Goal: Task Accomplishment & Management: Use online tool/utility

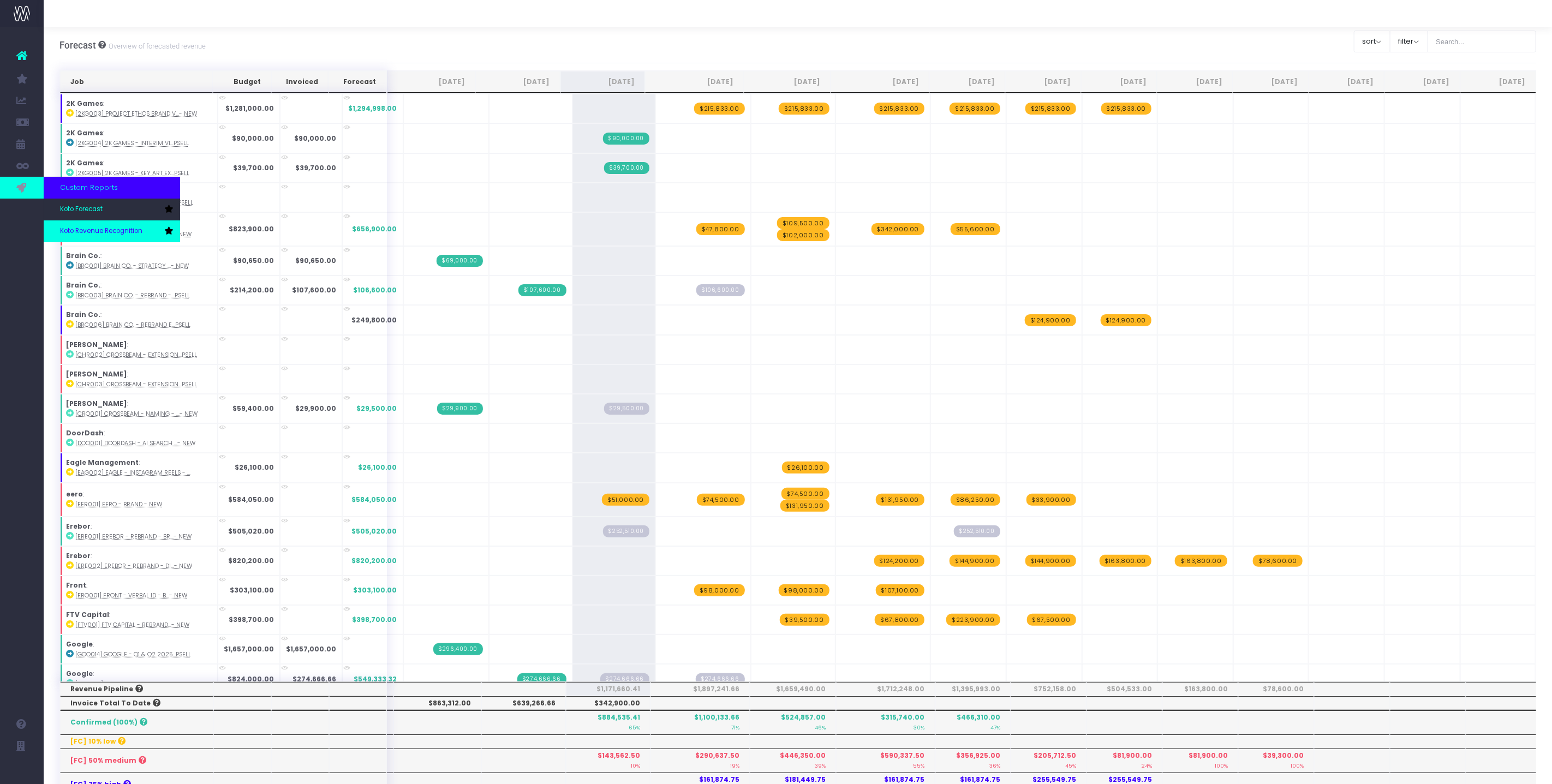
click at [77, 226] on span "Koto Revenue Recognition" at bounding box center [101, 231] width 83 height 10
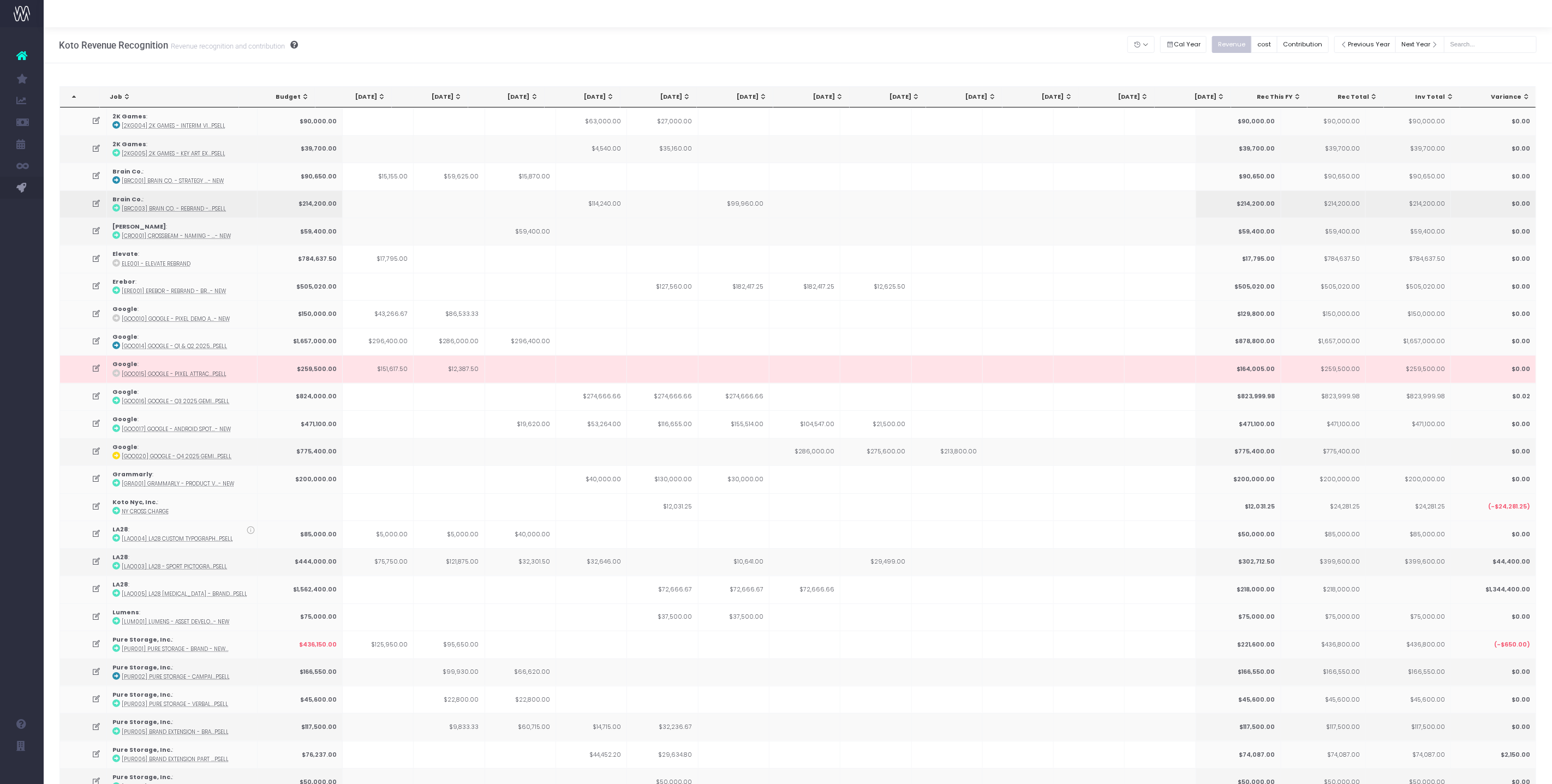
click at [95, 202] on icon at bounding box center [96, 204] width 9 height 9
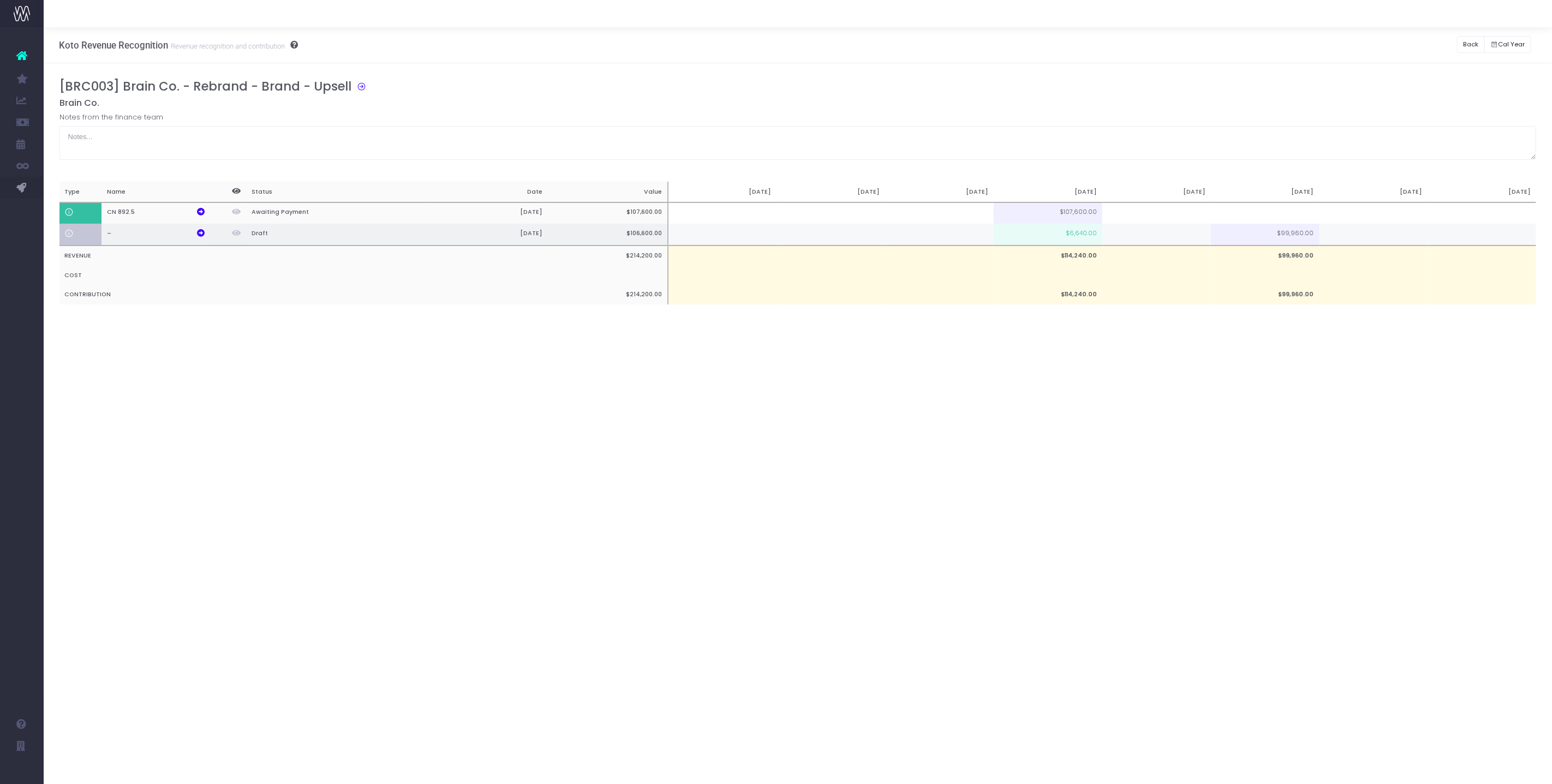
click at [1152, 234] on td at bounding box center [1157, 234] width 108 height 22
click at [1153, 349] on div "Koto Revenue Recognition Revenue recognition and contribution Back Hide history…" at bounding box center [798, 405] width 1509 height 756
click at [1468, 48] on button "Back" at bounding box center [1471, 45] width 28 height 17
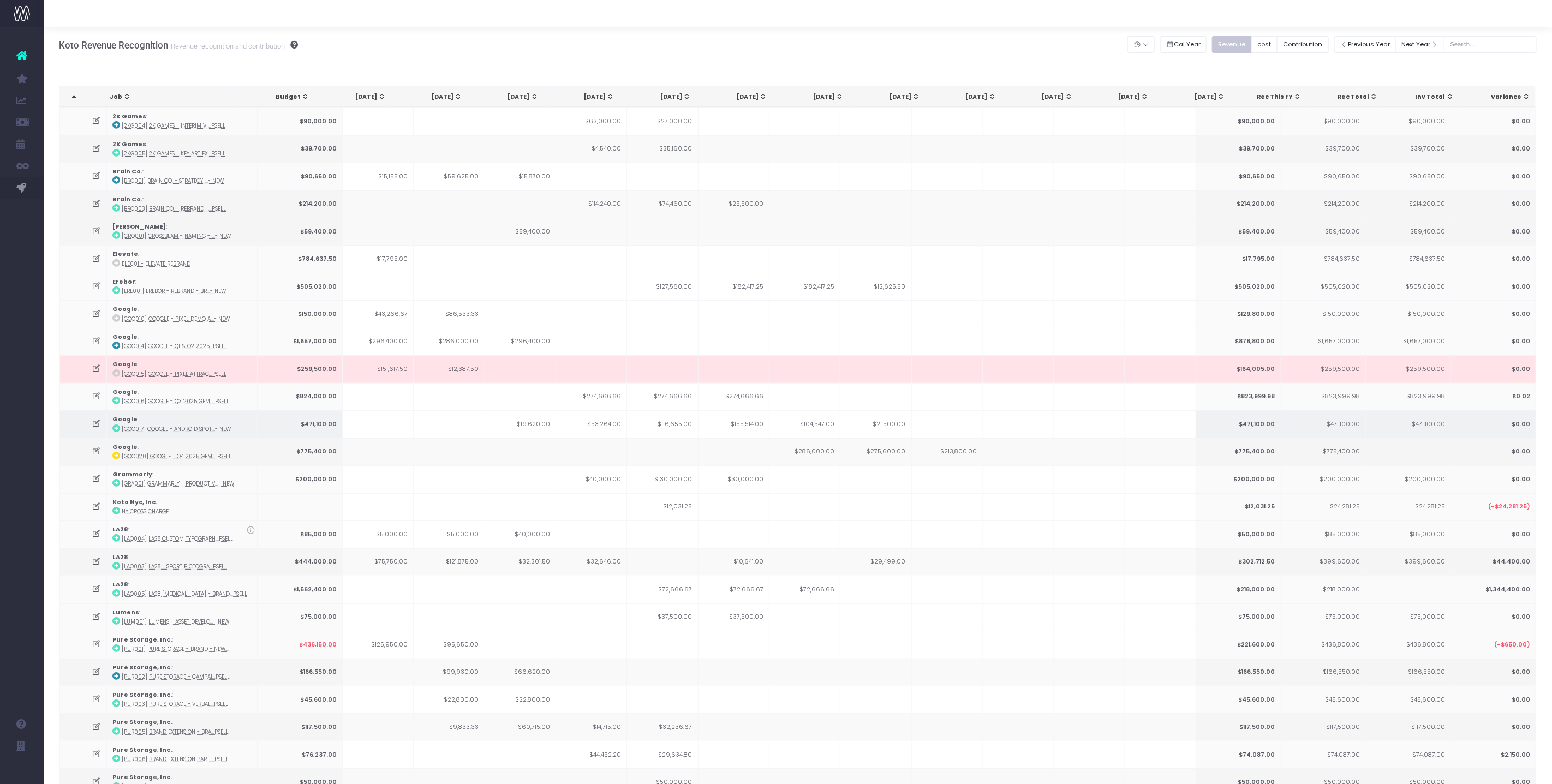
click at [95, 419] on icon at bounding box center [96, 423] width 9 height 9
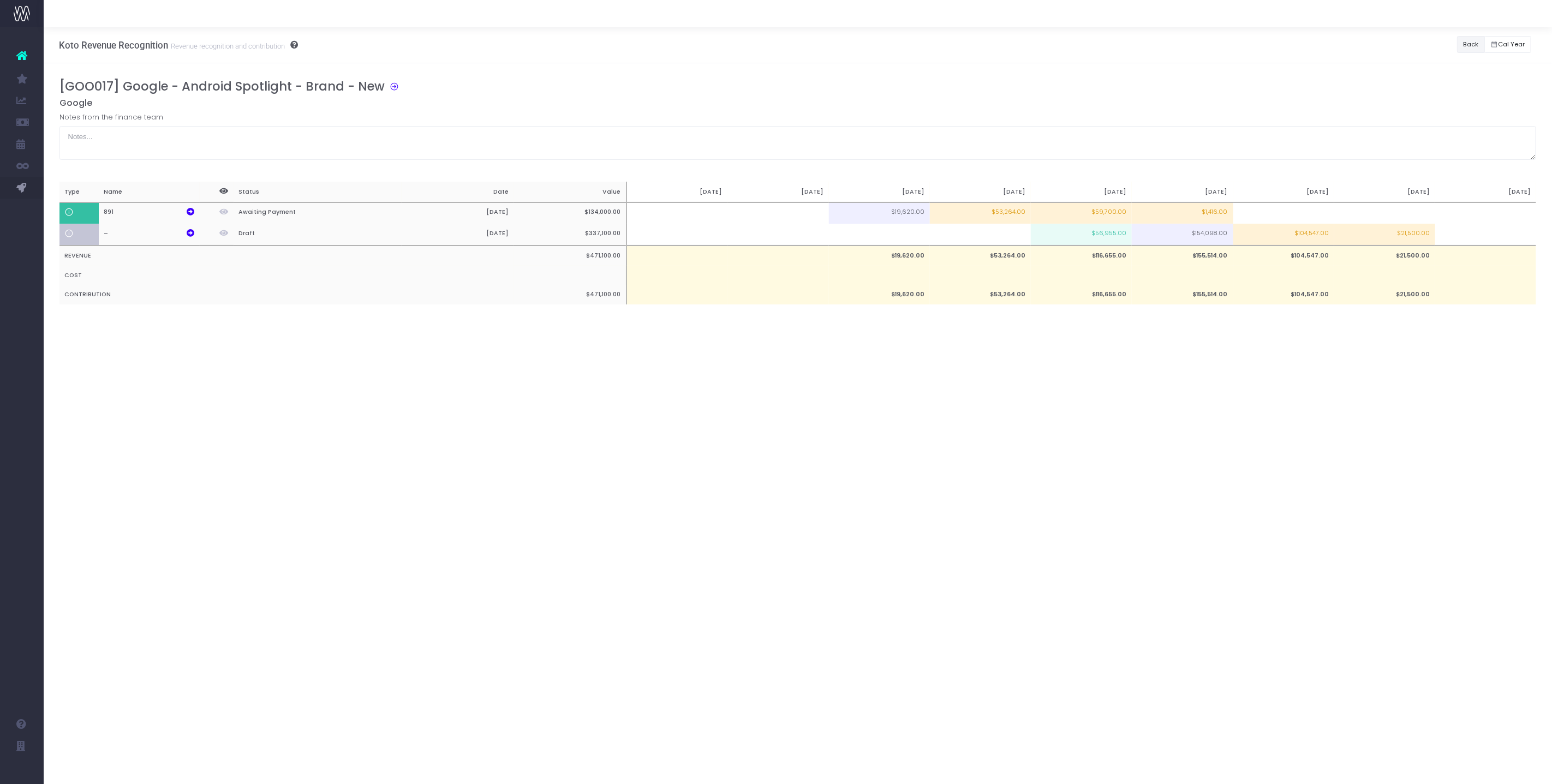
click at [1459, 42] on button "Back" at bounding box center [1471, 45] width 28 height 17
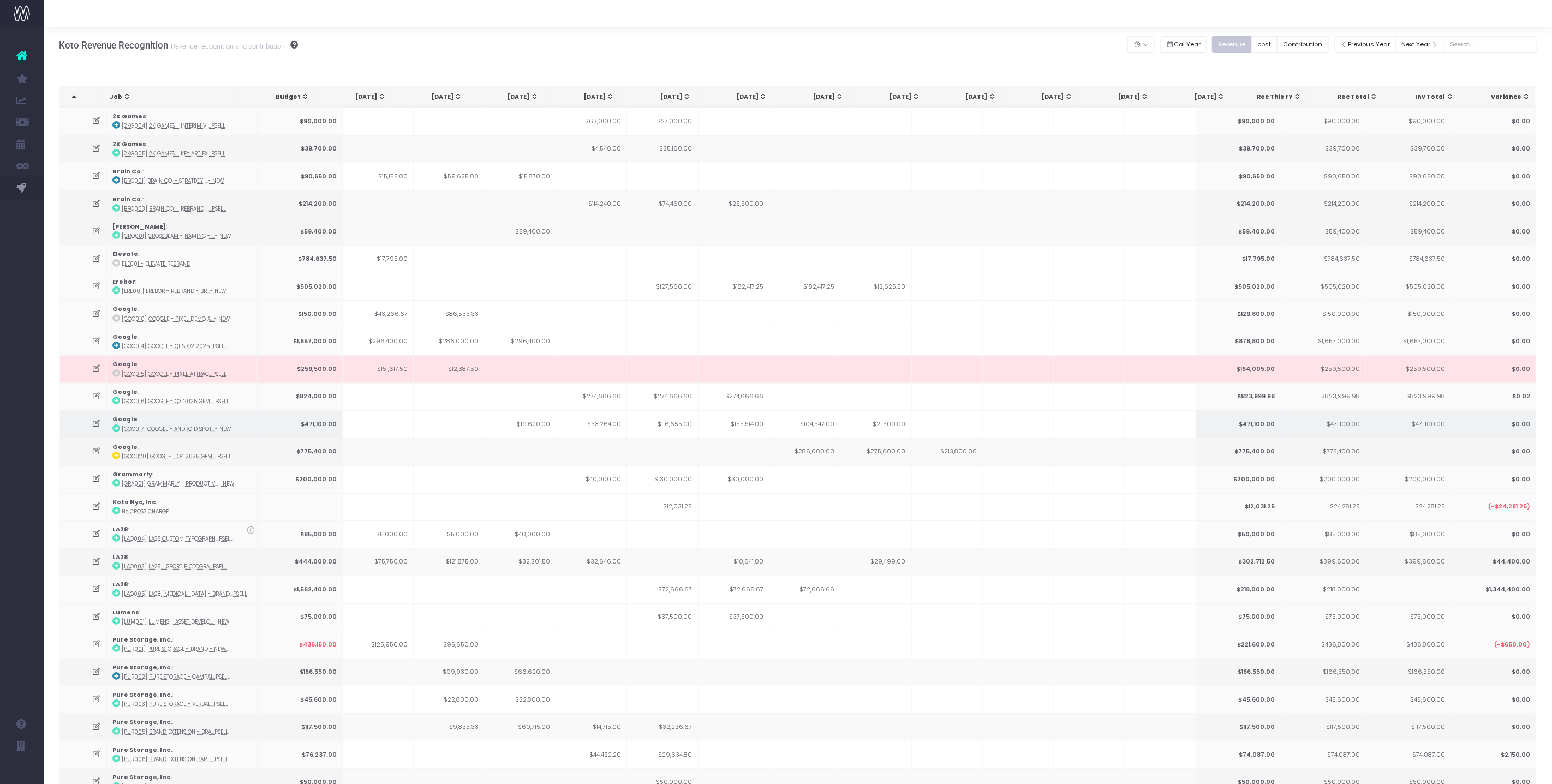
click at [97, 421] on icon at bounding box center [96, 423] width 9 height 9
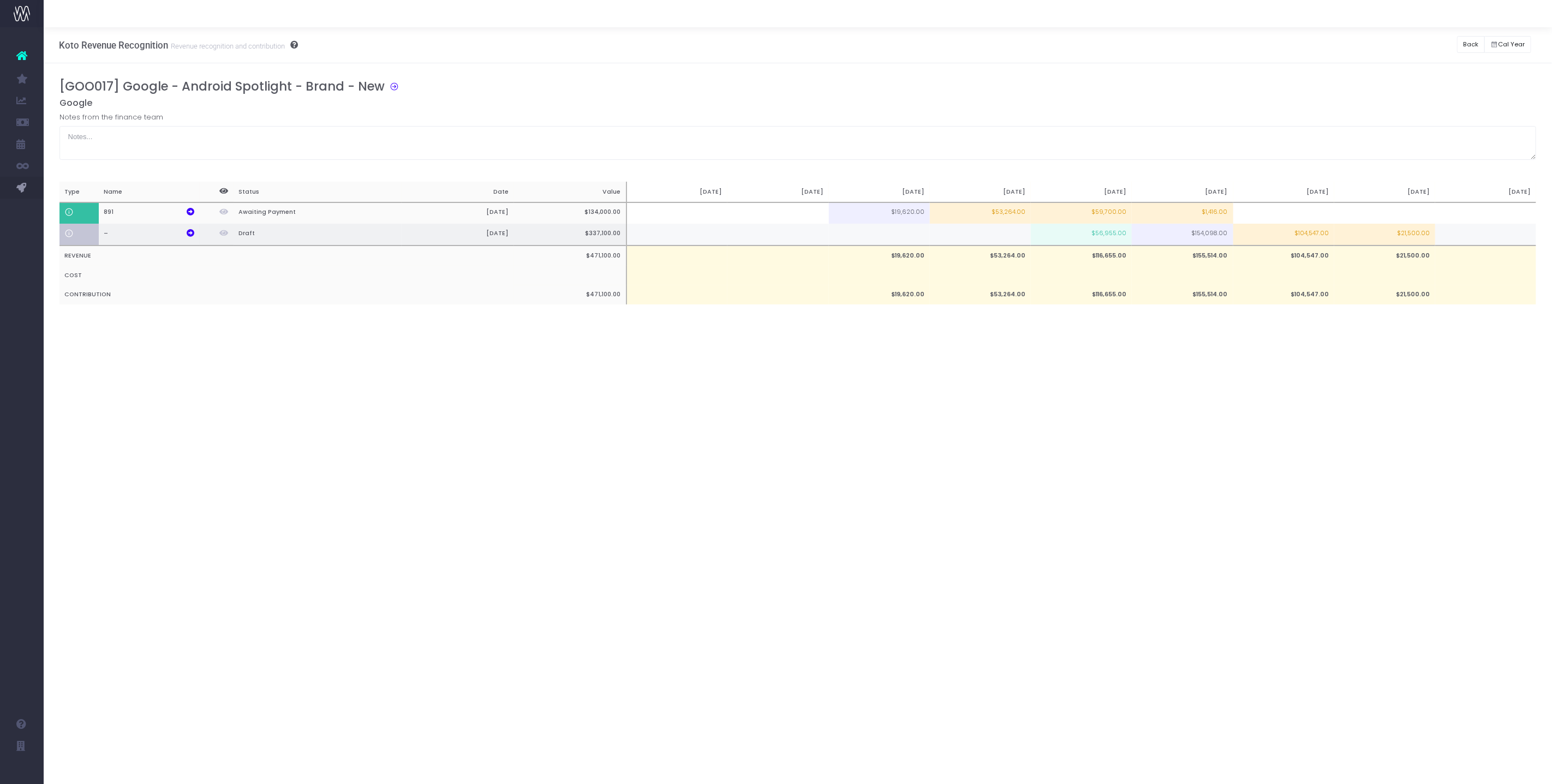
click at [1125, 238] on td "$56,955.00" at bounding box center [1081, 234] width 101 height 22
type input "$56,955.00"
click at [0, 0] on input "$56,955.00" at bounding box center [0, 0] width 0 height 0
click at [1186, 205] on td "$1,416.00" at bounding box center [1183, 213] width 101 height 22
type input "$1,416.00"
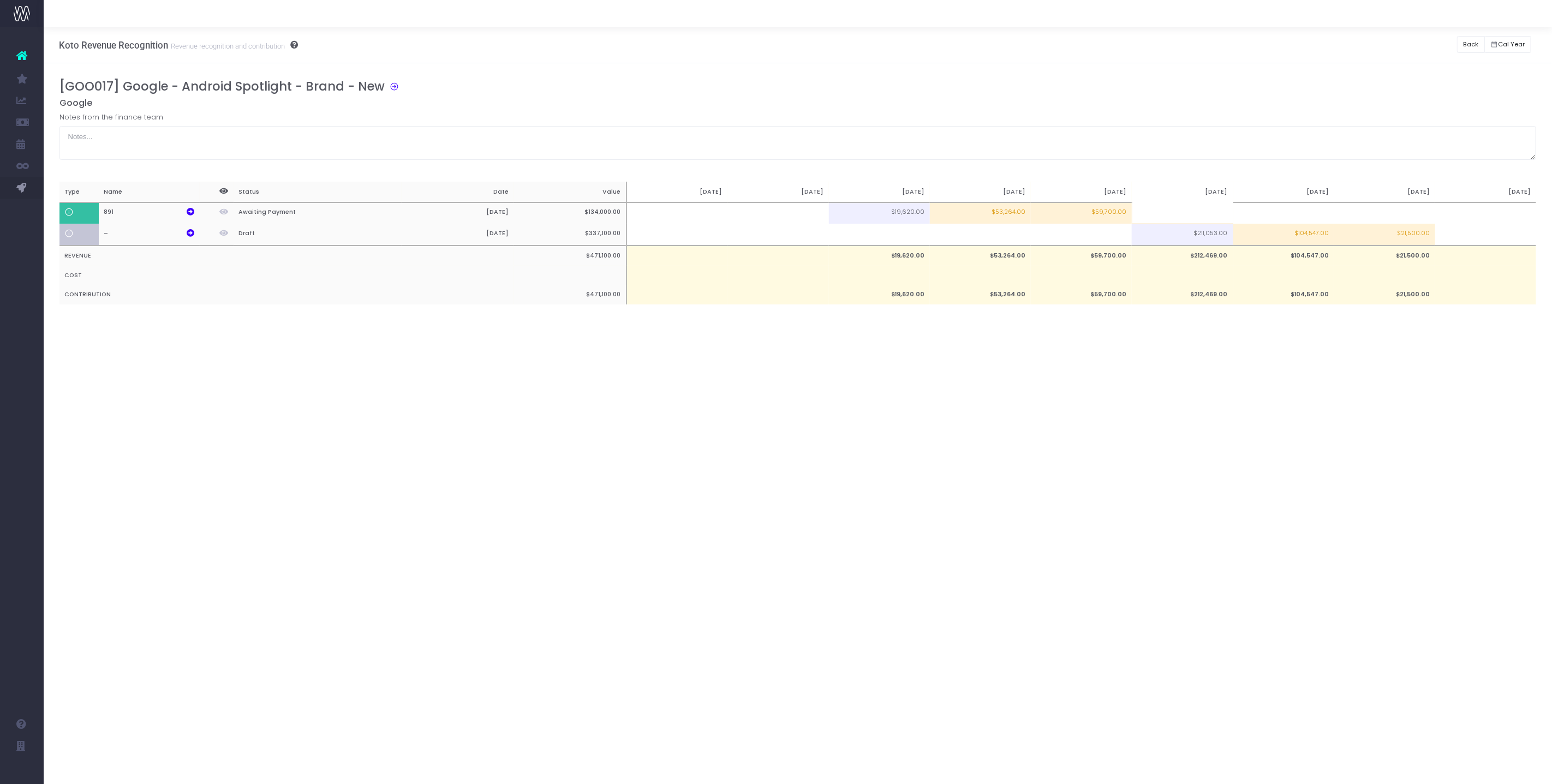
click at [1157, 213] on input at bounding box center [1183, 212] width 101 height 22
click at [1251, 172] on div "[GOO017] Google - Android Spotlight - Brand - New Google Notes from the finance…" at bounding box center [798, 202] width 1477 height 247
click at [1123, 211] on td "$59,700.00" at bounding box center [1081, 213] width 101 height 22
type input "$59,700.00"
click at [1175, 205] on td at bounding box center [1183, 213] width 101 height 22
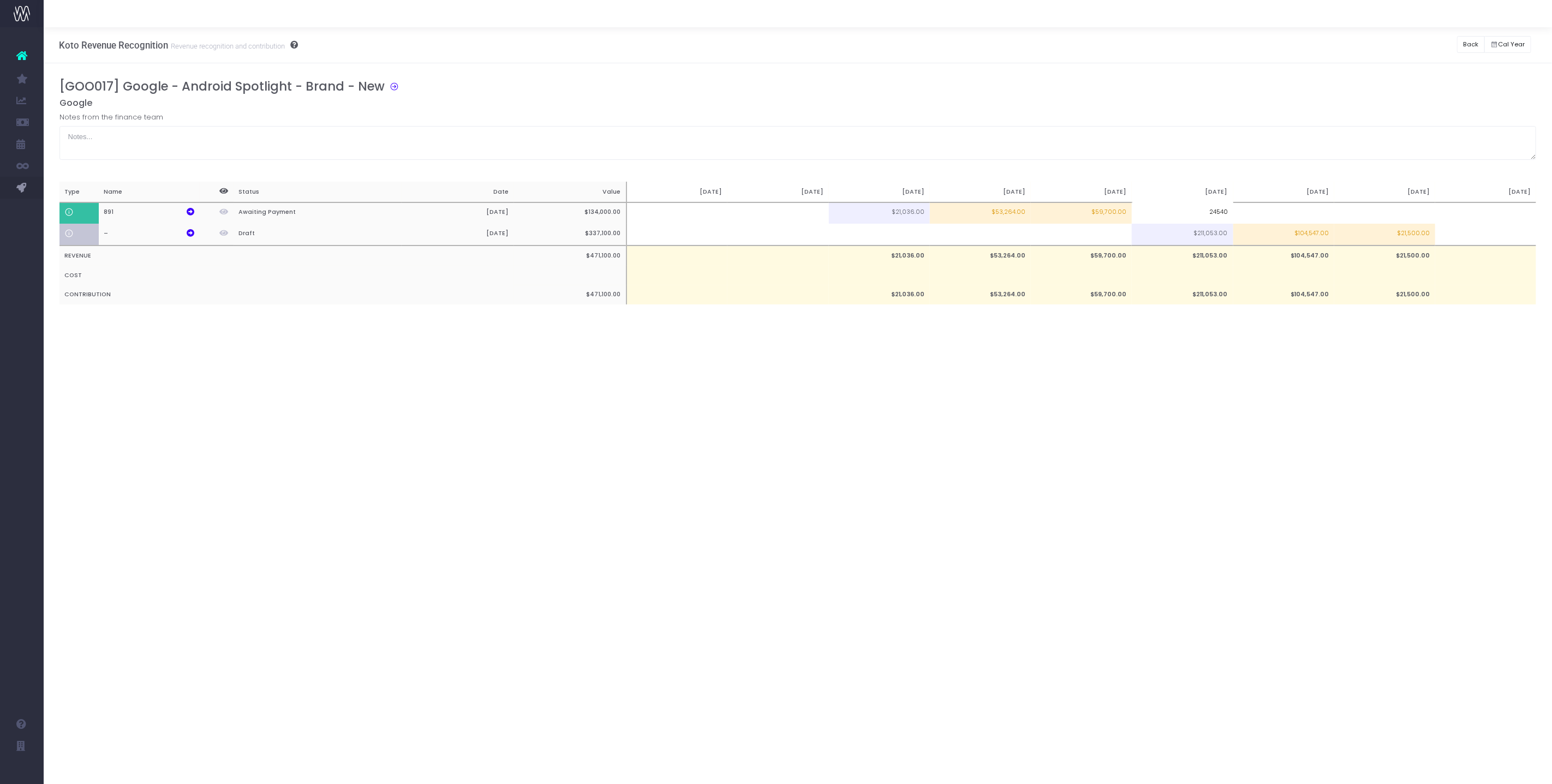
click at [1172, 167] on div "[GOO017] Google - Android Spotlight - Brand - New Google Notes from the finance…" at bounding box center [798, 202] width 1477 height 247
click at [1106, 211] on td "$59,700.00" at bounding box center [1081, 213] width 101 height 22
type input "$59,700.00"
click at [1151, 161] on div "[GOO017] Google - Android Spotlight - Brand - New Google Notes from the finance…" at bounding box center [798, 202] width 1477 height 247
click at [1092, 216] on td at bounding box center [1081, 213] width 101 height 22
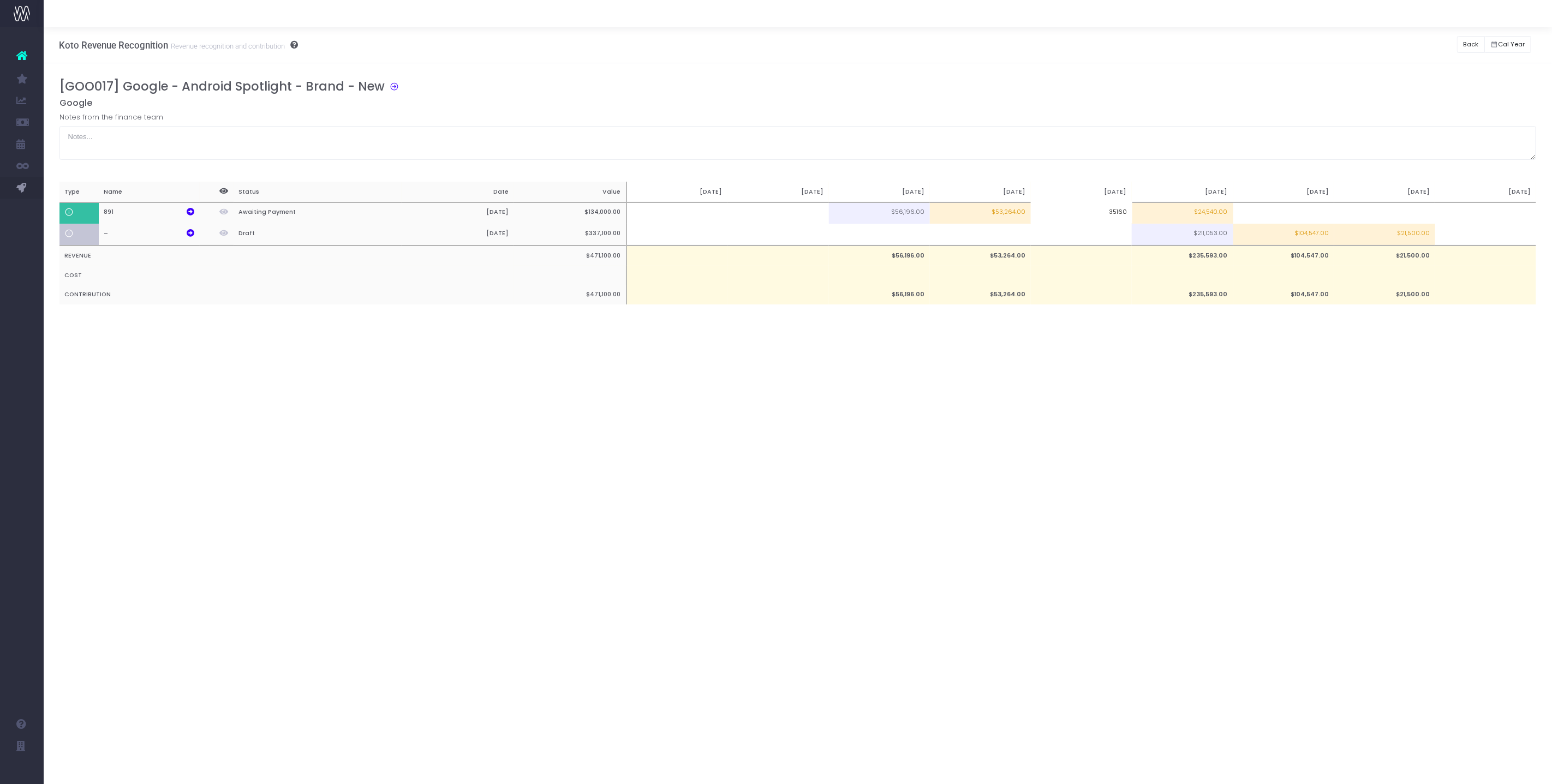
click at [1113, 160] on div "[GOO017] Google - Android Spotlight - Brand - New Google Notes from the finance…" at bounding box center [798, 202] width 1477 height 247
click at [1176, 211] on td "$24,540.00" at bounding box center [1183, 213] width 101 height 22
type input "$24,540.00"
click at [1125, 216] on td "$35,160.00" at bounding box center [1081, 213] width 101 height 22
type input "$35,160.00"
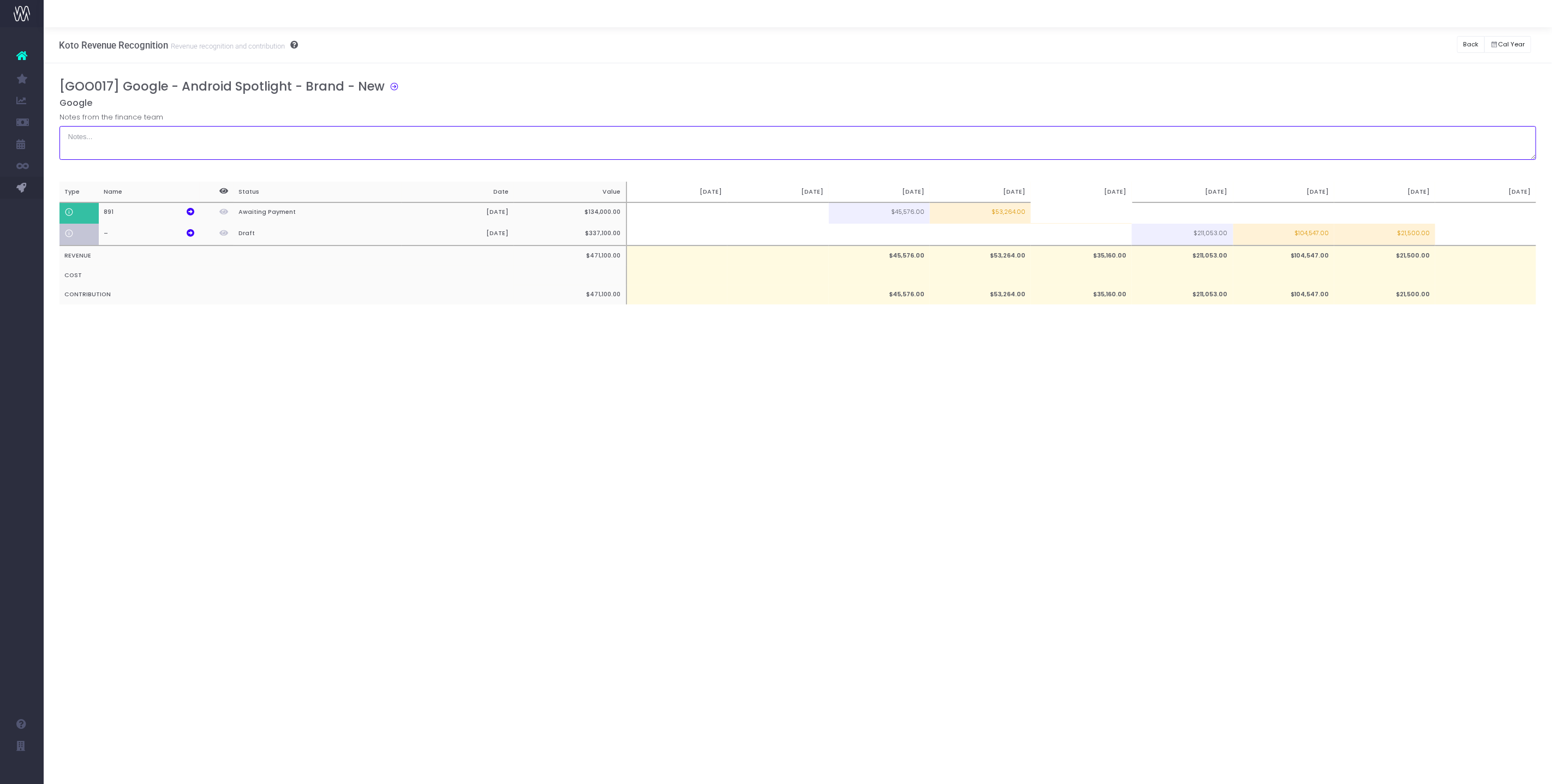
click at [1150, 149] on textarea at bounding box center [798, 143] width 1477 height 34
click at [1254, 210] on td at bounding box center [1284, 213] width 101 height 22
type input "3"
click at [1022, 213] on td "$53,264.00" at bounding box center [980, 213] width 101 height 22
type input "$53,264.00"
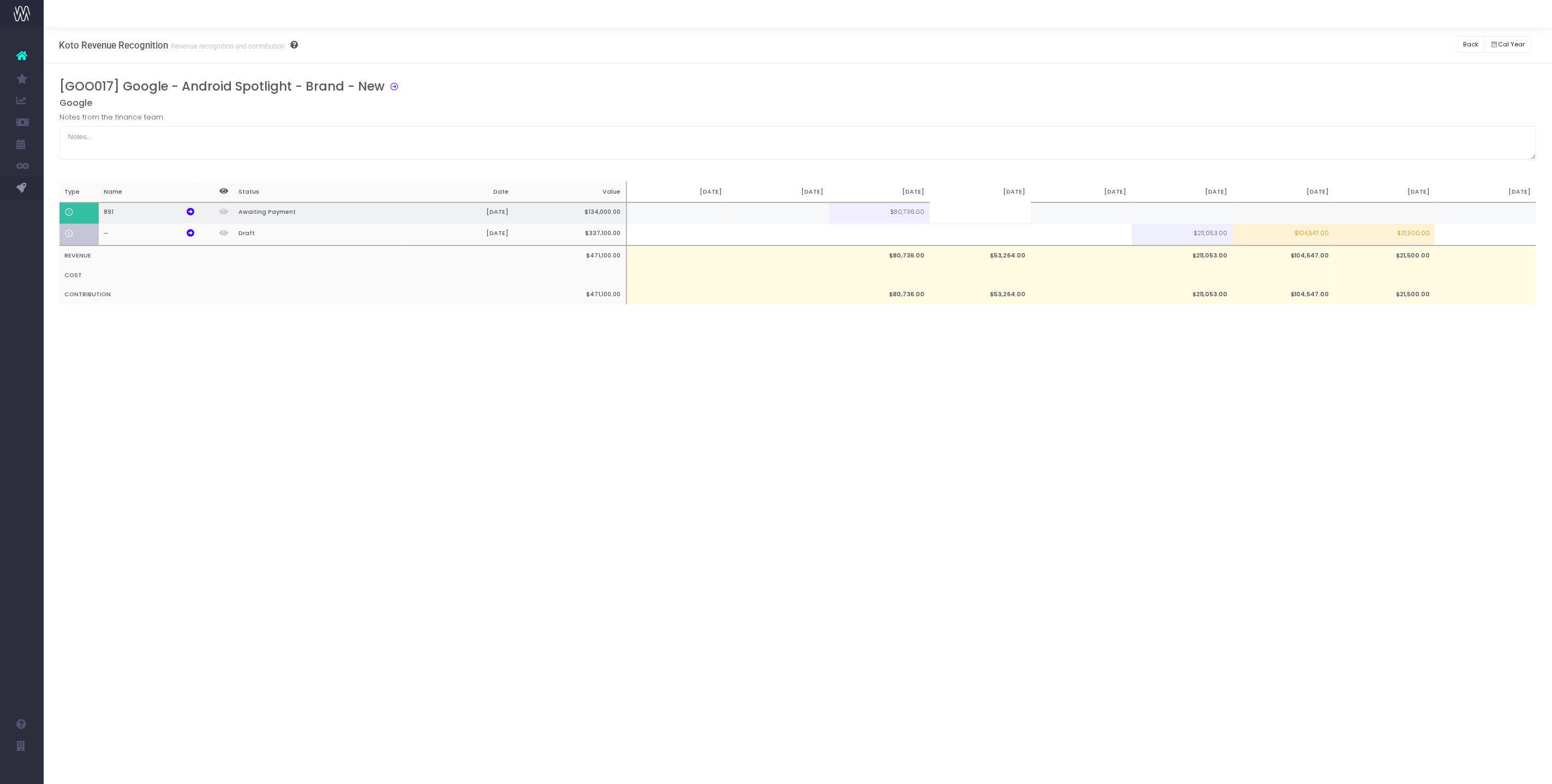
click at [1087, 211] on td at bounding box center [1081, 213] width 101 height 22
type input "35160"
click at [997, 215] on td at bounding box center [980, 213] width 101 height 22
click at [1062, 450] on div "Koto Revenue Recognition Revenue recognition and contribution Back Hide history…" at bounding box center [798, 405] width 1509 height 756
click at [1295, 235] on td "$104,547.00" at bounding box center [1284, 234] width 101 height 22
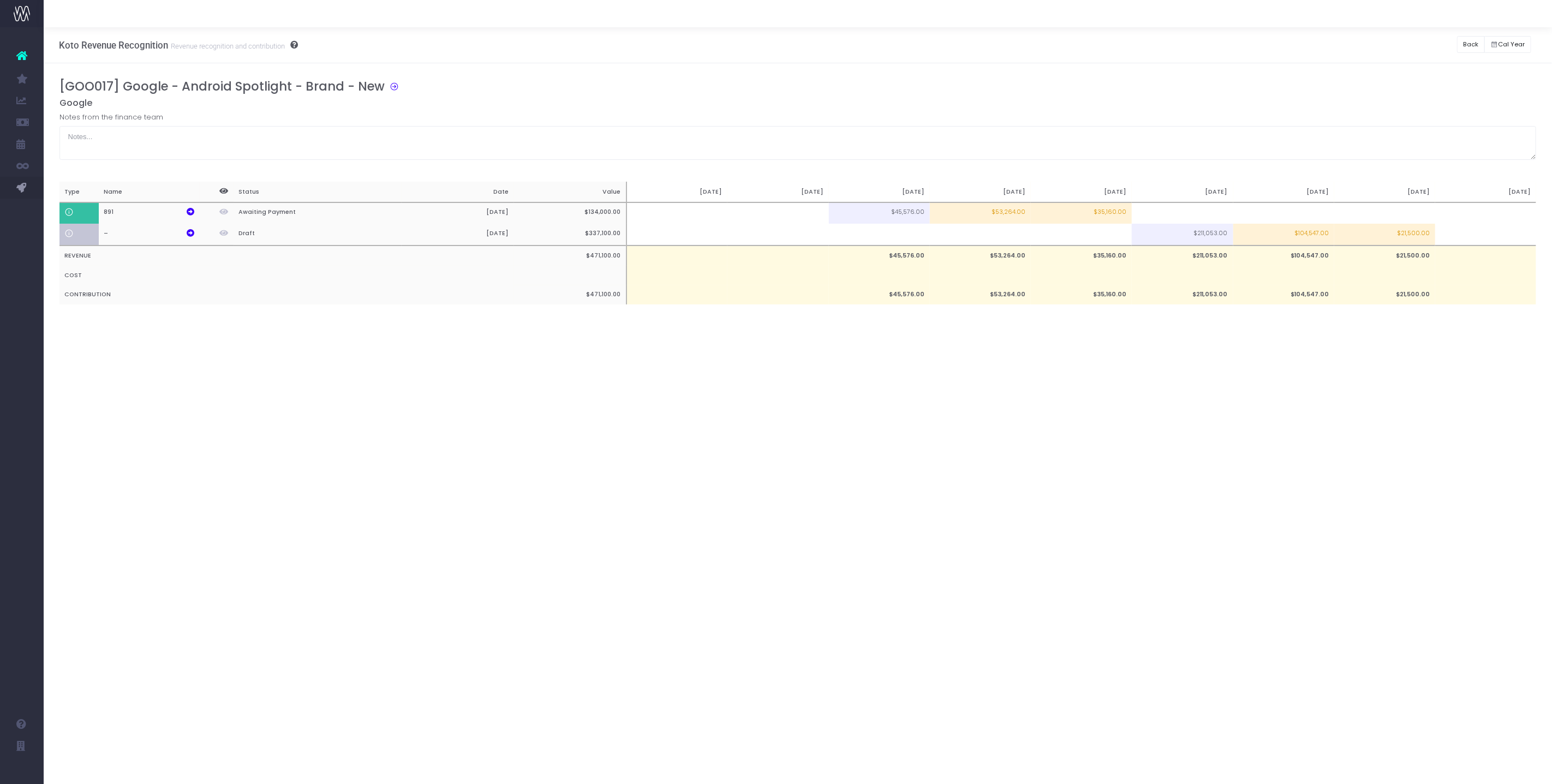
type input "$104,547.00"
click at [1372, 228] on td "$21,500.00" at bounding box center [1385, 234] width 101 height 22
type input "$21,500.00"
click at [1314, 138] on textarea at bounding box center [798, 143] width 1477 height 34
click at [1288, 214] on td at bounding box center [1284, 213] width 101 height 22
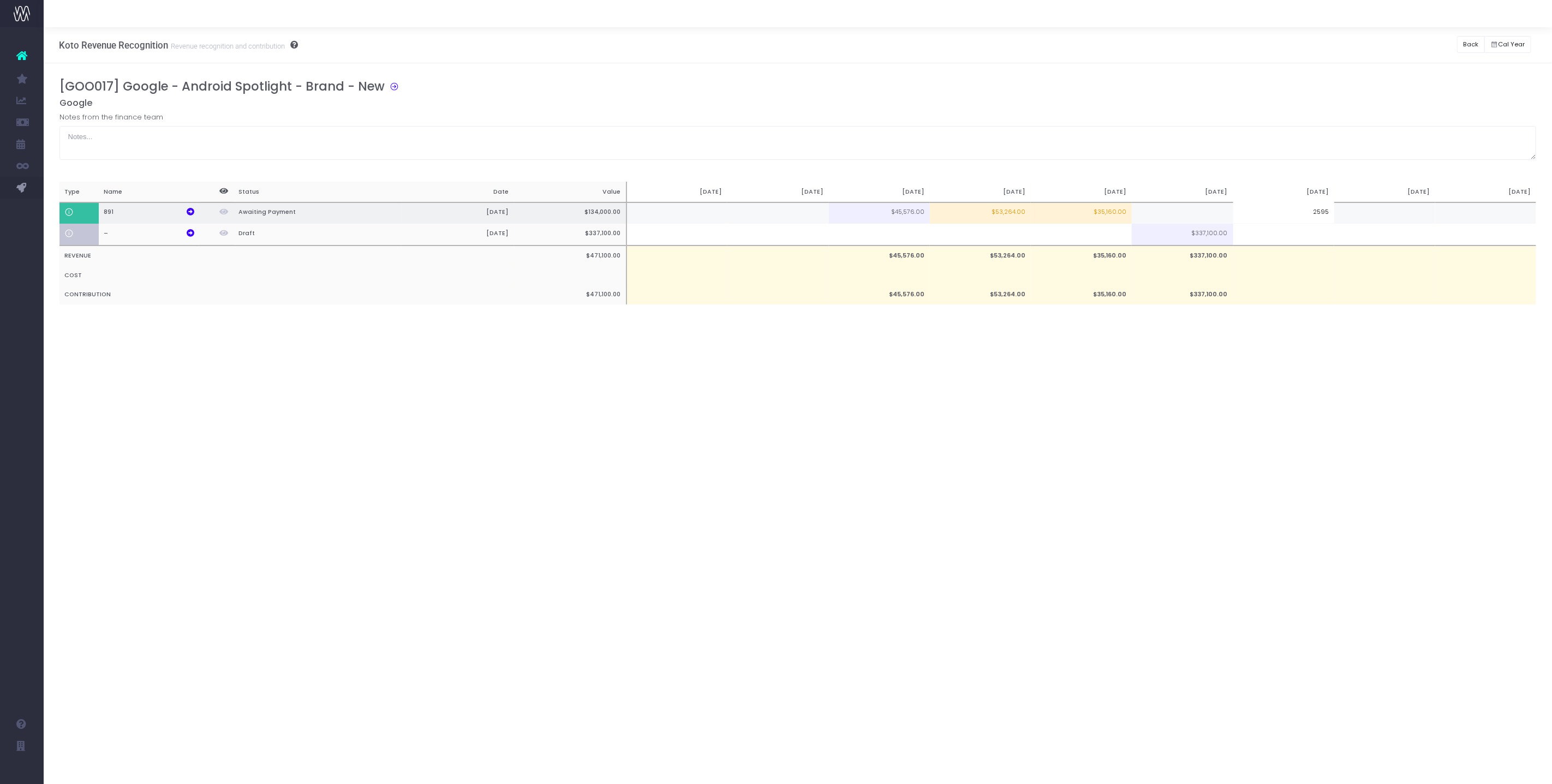
type input "25956"
click at [1316, 94] on div "[GOO017] Google - Android Spotlight - Brand - New" at bounding box center [802, 88] width 1485 height 19
click at [1287, 235] on td at bounding box center [1284, 234] width 101 height 22
type input "64814"
click at [1341, 319] on div "[GOO017] Google - Android Spotlight - Brand - New Google Notes from the finance…" at bounding box center [798, 202] width 1477 height 247
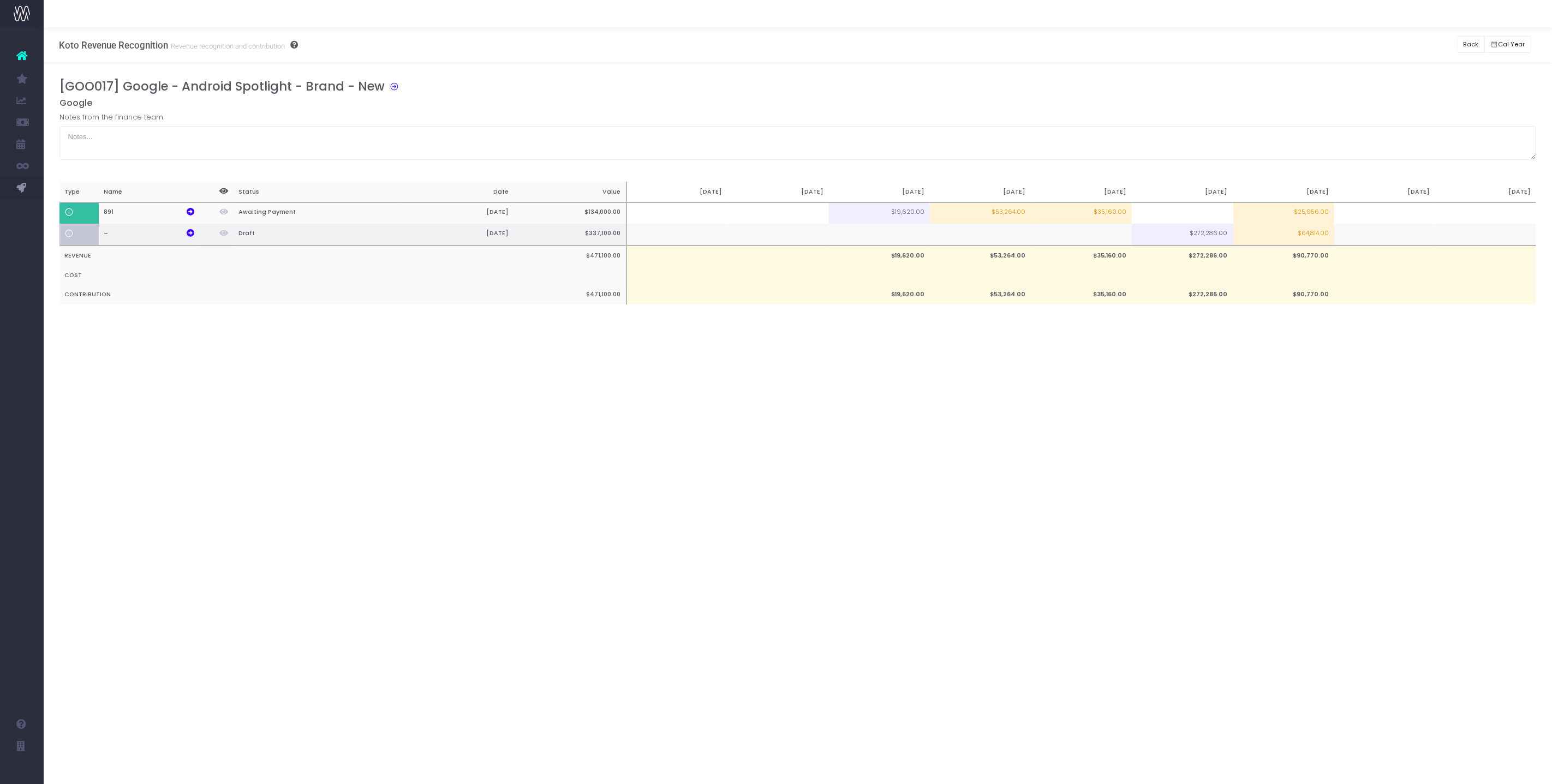
click at [1377, 232] on td at bounding box center [1385, 234] width 101 height 22
type input "99803"
click at [1371, 384] on div "Koto Revenue Recognition Revenue recognition and contribution Back Hide history…" at bounding box center [798, 405] width 1509 height 756
click at [1474, 240] on td at bounding box center [1486, 234] width 101 height 22
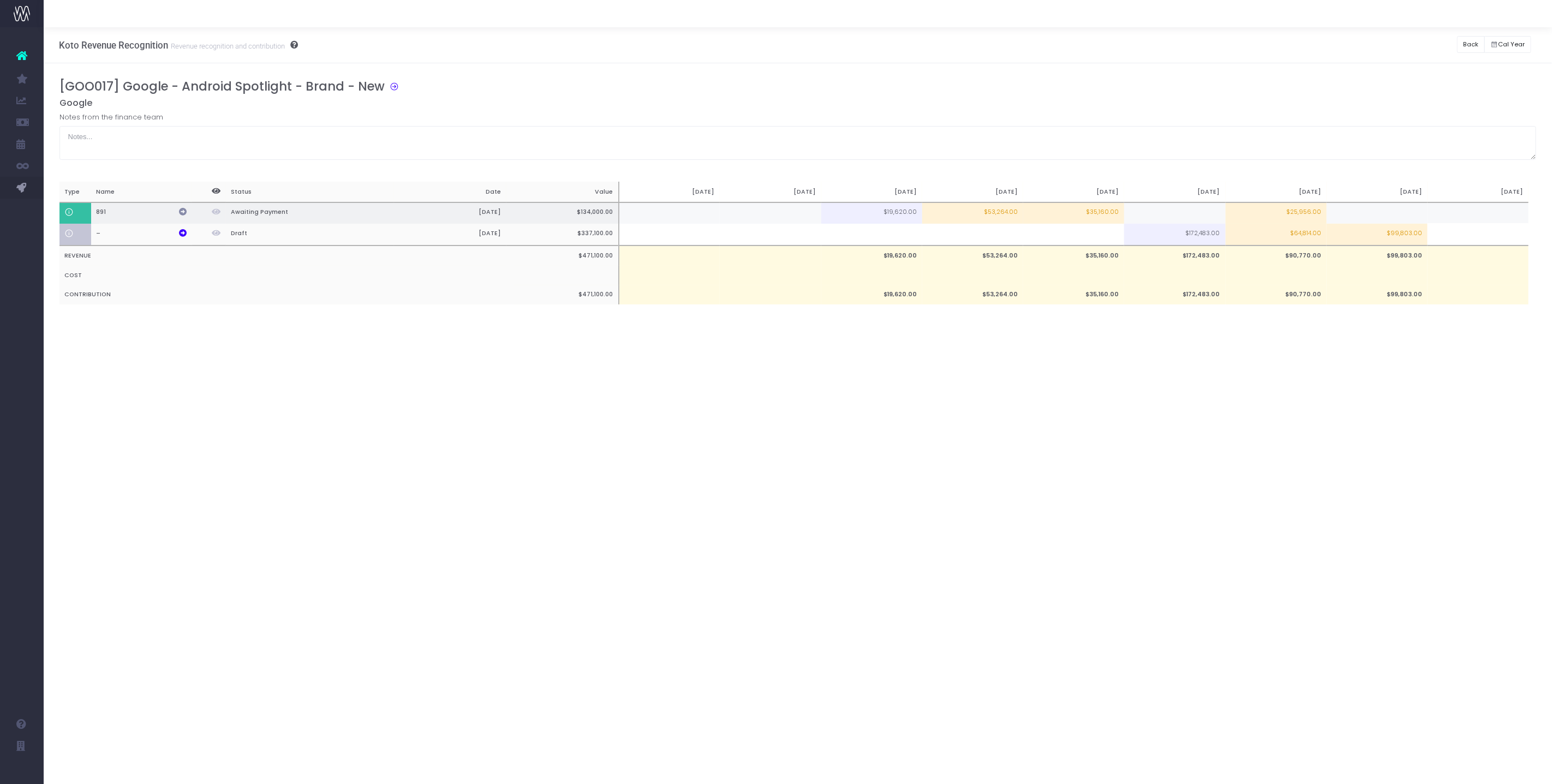
click at [185, 213] on icon at bounding box center [183, 211] width 8 height 8
click at [1472, 49] on button "Back" at bounding box center [1471, 45] width 28 height 17
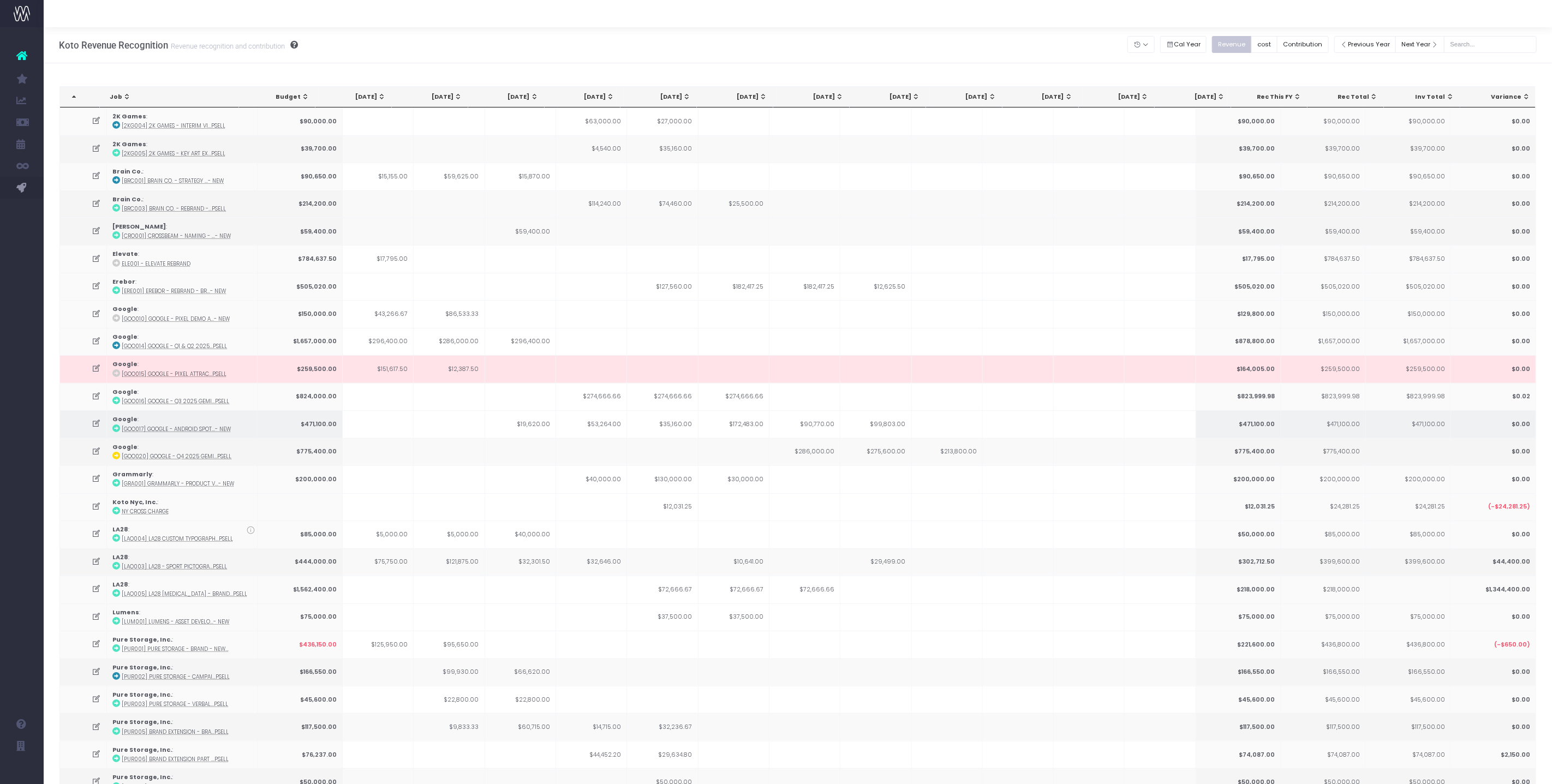
click at [96, 420] on icon at bounding box center [96, 423] width 9 height 9
click at [96, 423] on td at bounding box center [84, 423] width 48 height 27
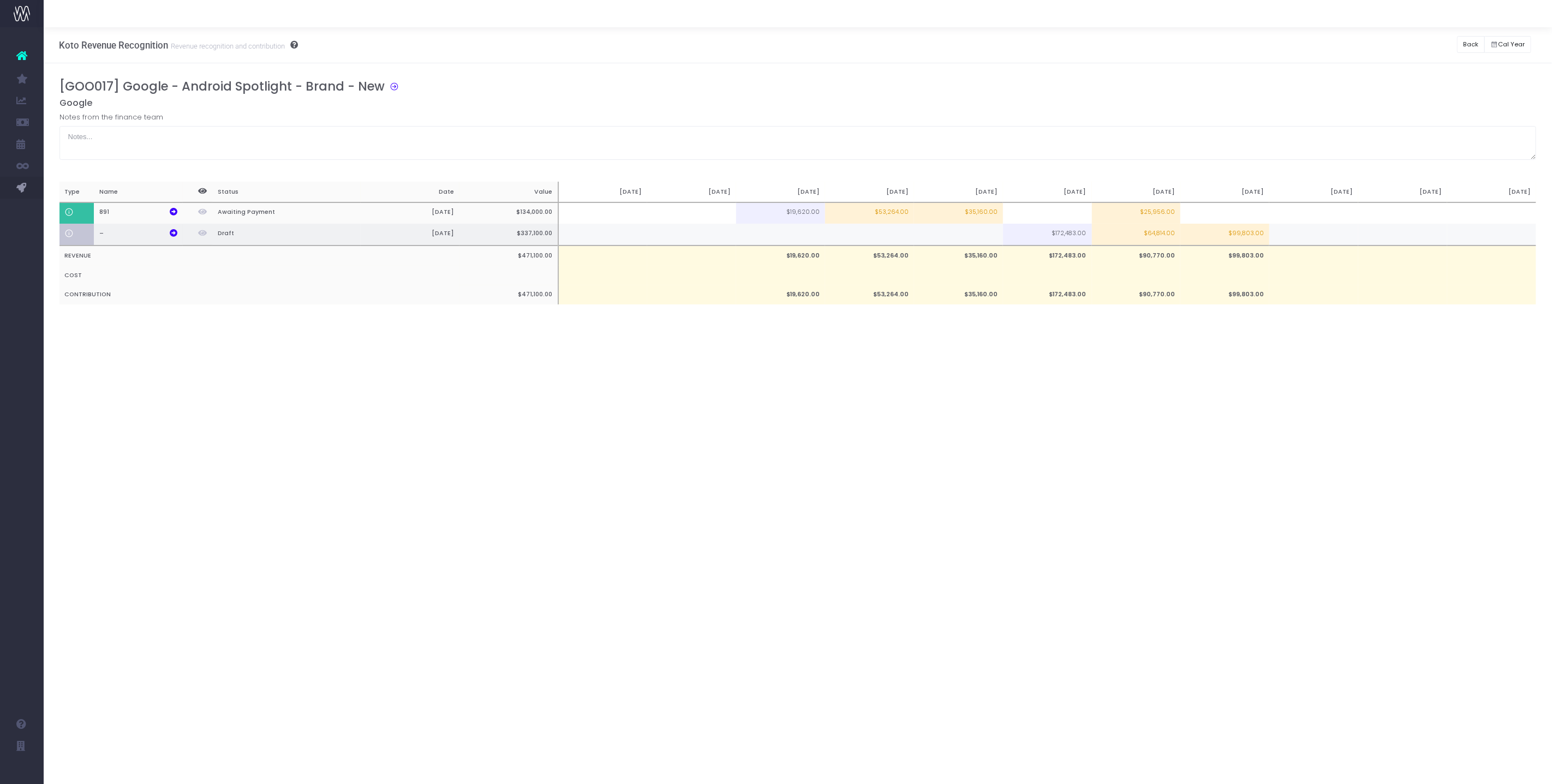
click at [1300, 237] on td at bounding box center [1314, 234] width 89 height 22
type input "117483"
click at [1404, 234] on td at bounding box center [1403, 234] width 89 height 22
type input "33500"
click at [1484, 243] on td at bounding box center [1492, 234] width 89 height 22
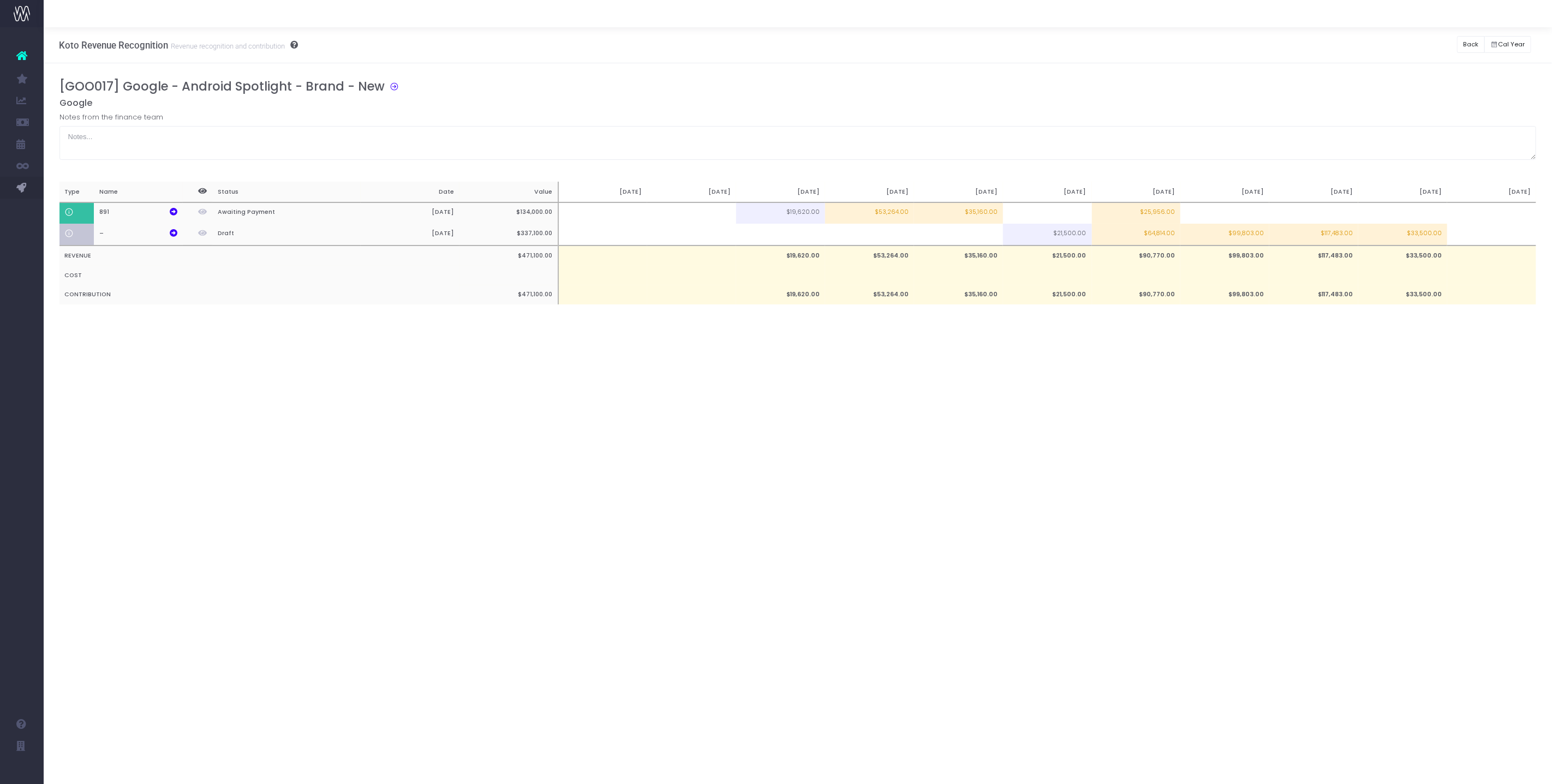
click at [1127, 443] on div "Koto Revenue Recognition Revenue recognition and contribution Back Hide history…" at bounding box center [798, 405] width 1509 height 756
click at [1470, 48] on button "Back" at bounding box center [1471, 45] width 28 height 17
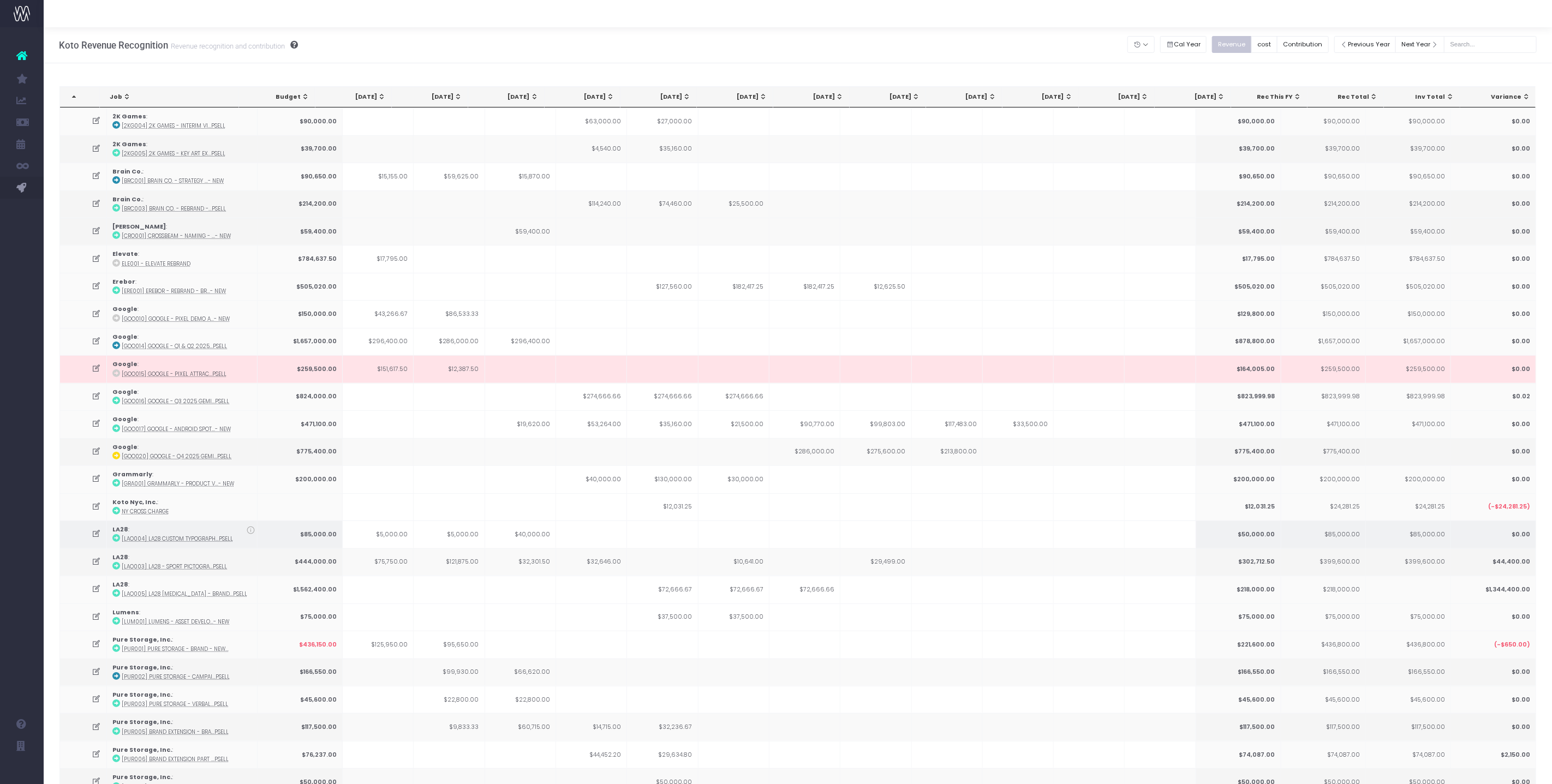
click at [988, 520] on td at bounding box center [1018, 534] width 71 height 27
click at [98, 612] on icon at bounding box center [96, 616] width 9 height 9
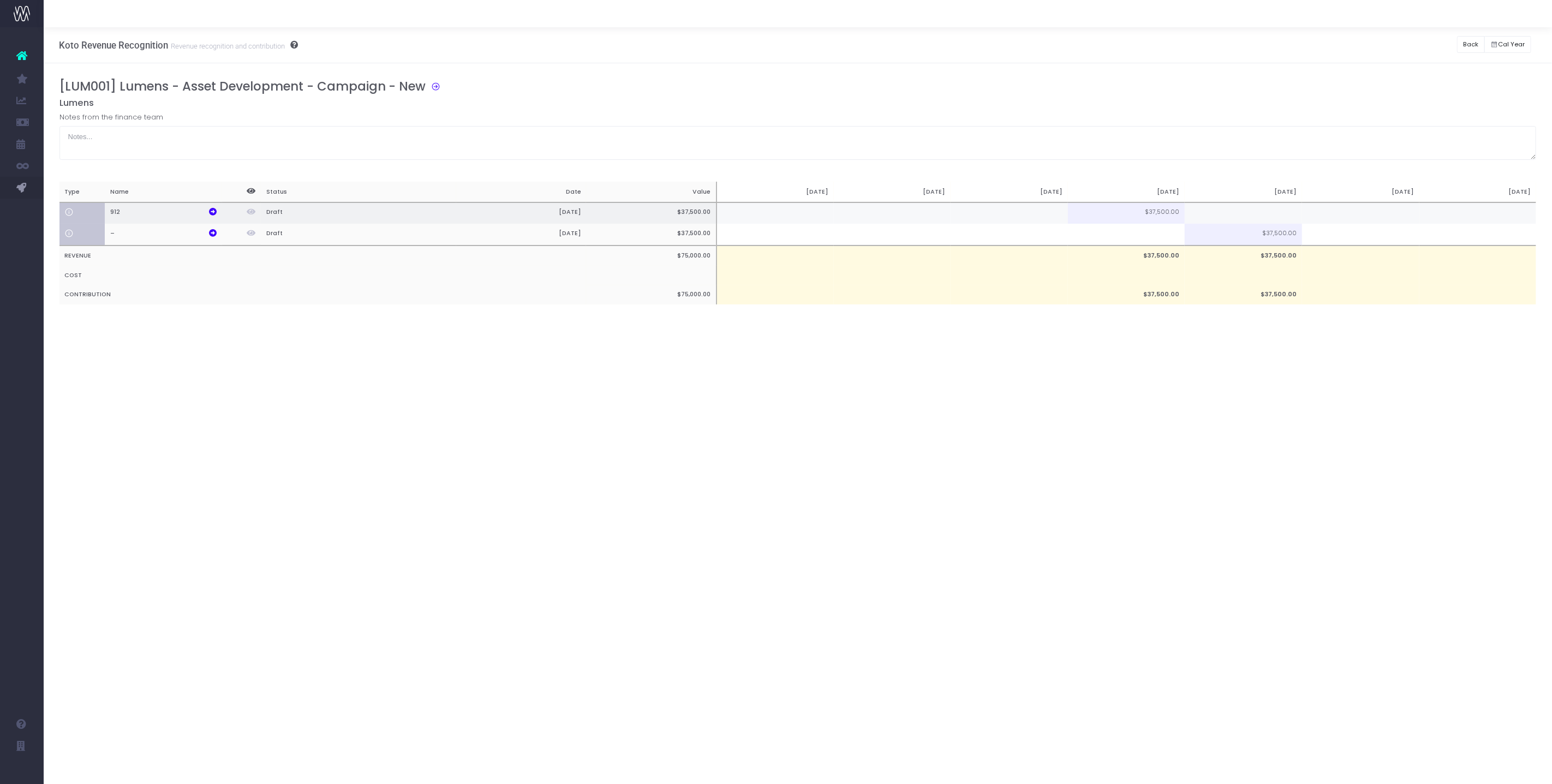
click at [1208, 210] on td at bounding box center [1243, 213] width 117 height 22
type input "7500"
click at [1184, 495] on div "Koto Revenue Recognition Revenue recognition and contribution Back Hide history…" at bounding box center [798, 405] width 1509 height 756
click at [1463, 40] on button "Back" at bounding box center [1471, 45] width 28 height 17
